Goal: Task Accomplishment & Management: Use online tool/utility

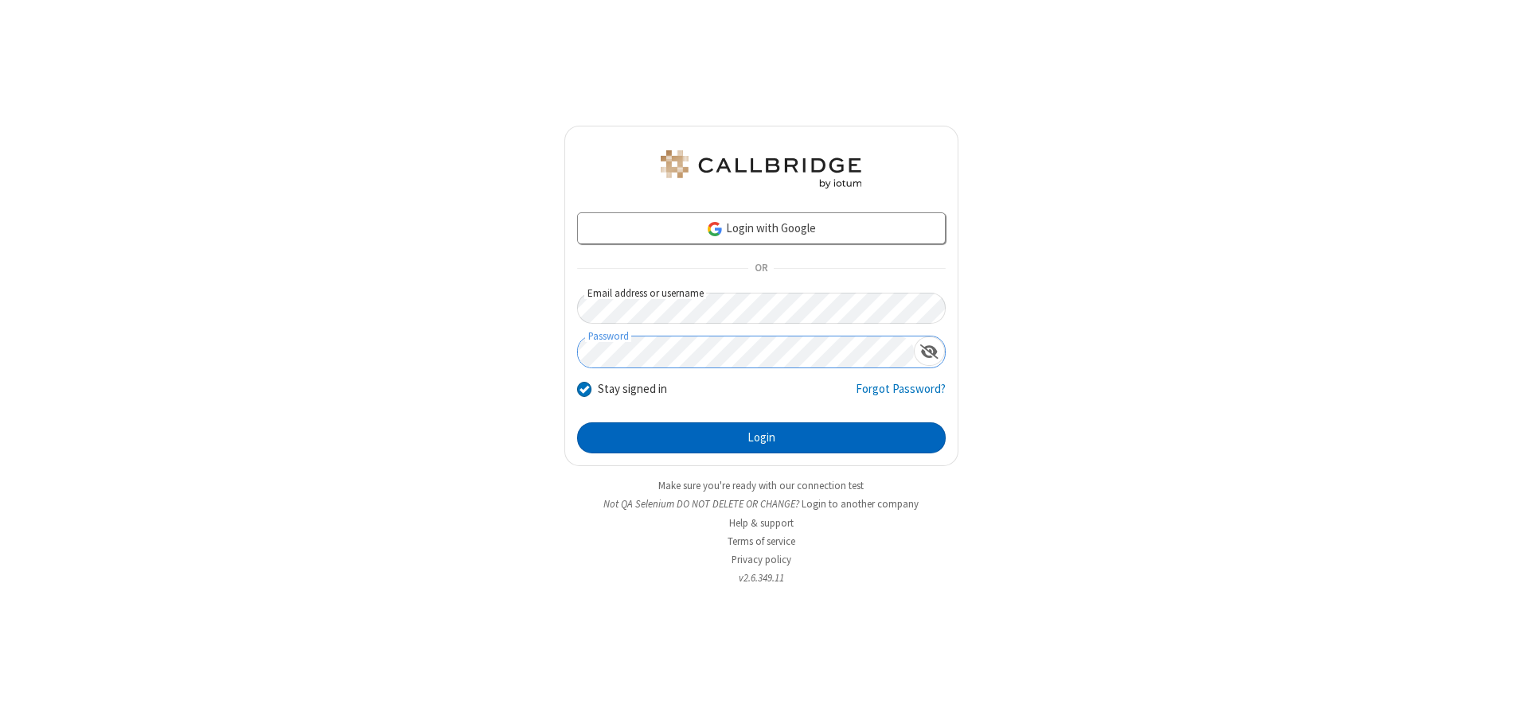
click at [761, 438] on button "Login" at bounding box center [761, 439] width 368 height 32
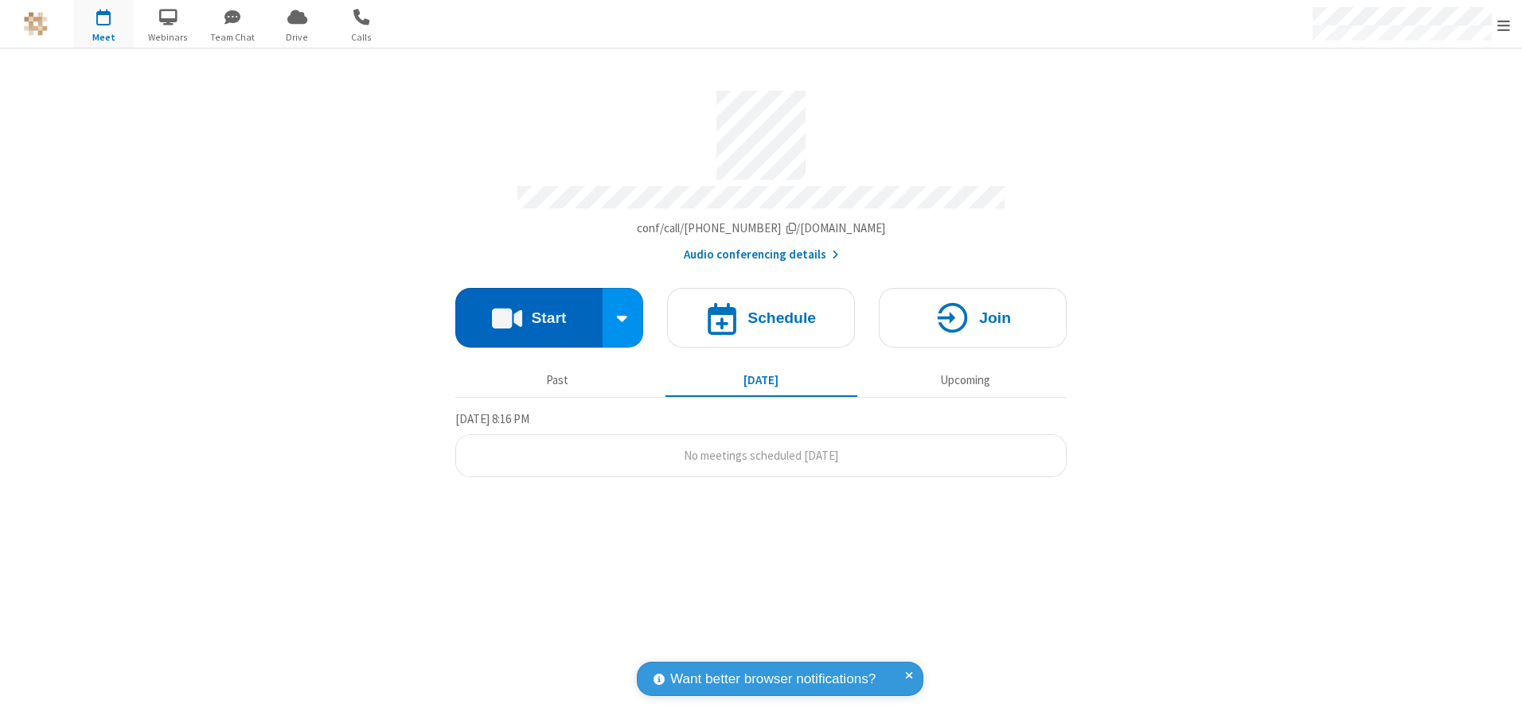
click at [528, 312] on button "Start" at bounding box center [528, 318] width 147 height 60
